Goal: Task Accomplishment & Management: Complete application form

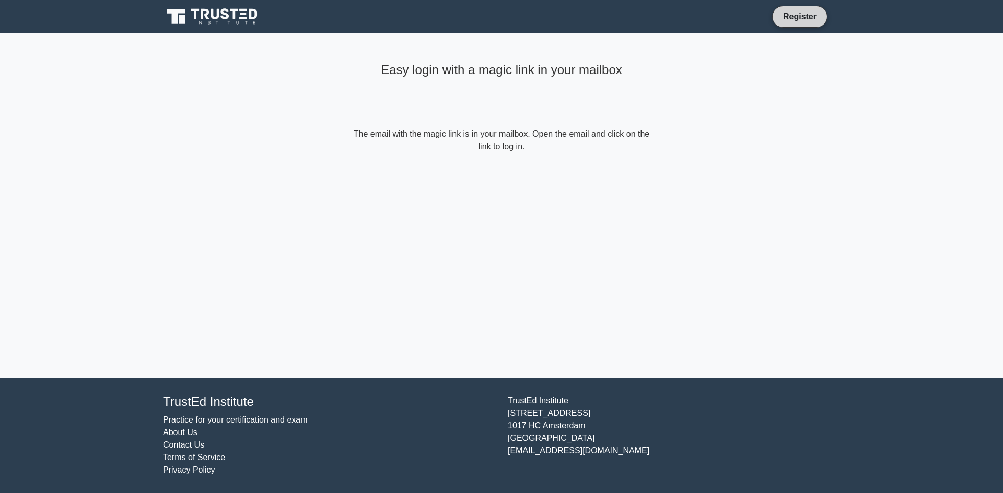
click at [795, 17] on link "Register" at bounding box center [800, 16] width 46 height 13
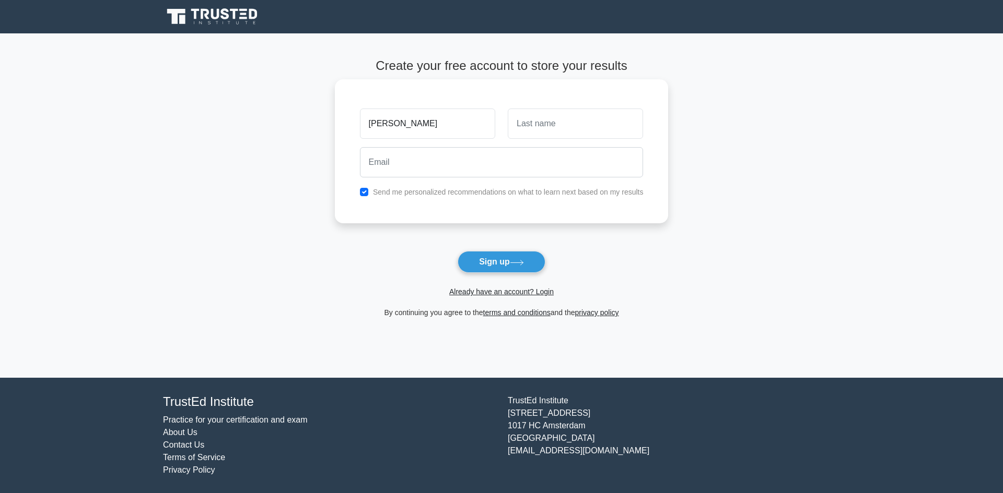
type input "[PERSON_NAME]"
type input "Krishnan"
type input "[EMAIL_ADDRESS][DOMAIN_NAME]"
click at [457, 251] on button "Sign up" at bounding box center [501, 262] width 88 height 22
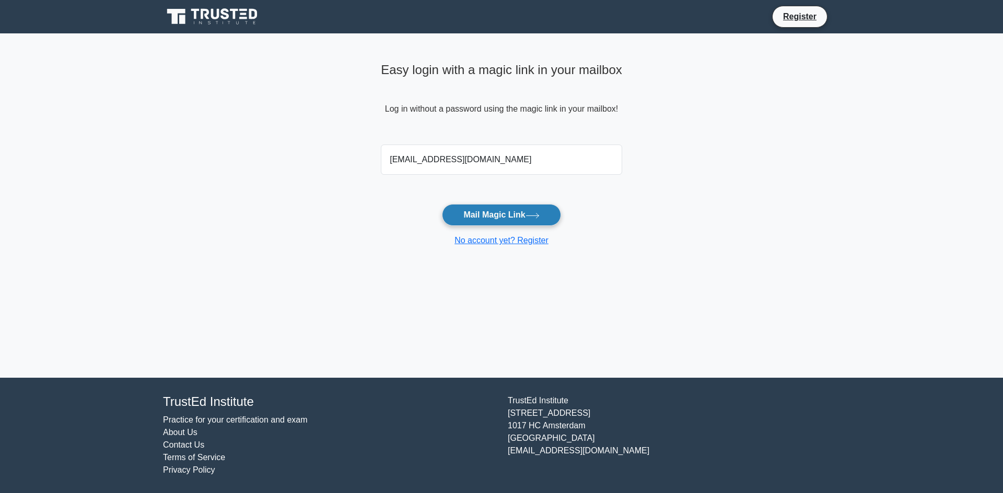
click at [507, 210] on button "Mail Magic Link" at bounding box center [501, 215] width 119 height 22
